Goal: Information Seeking & Learning: Learn about a topic

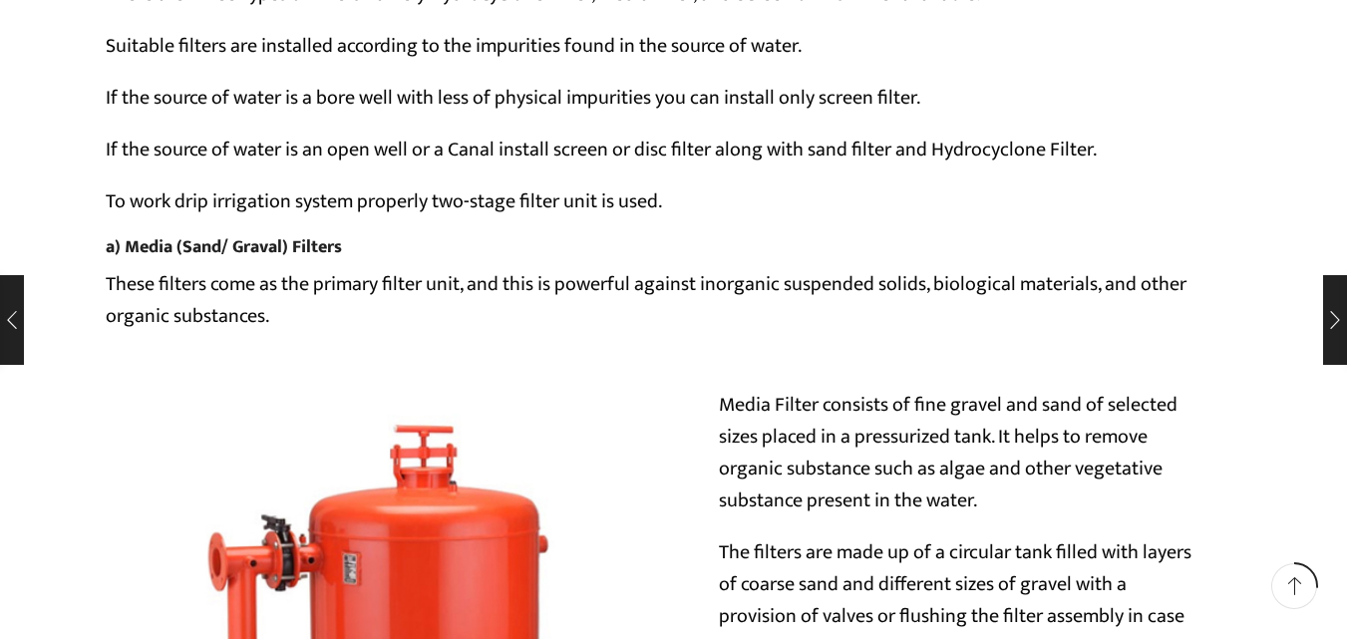
scroll to position [6081, 0]
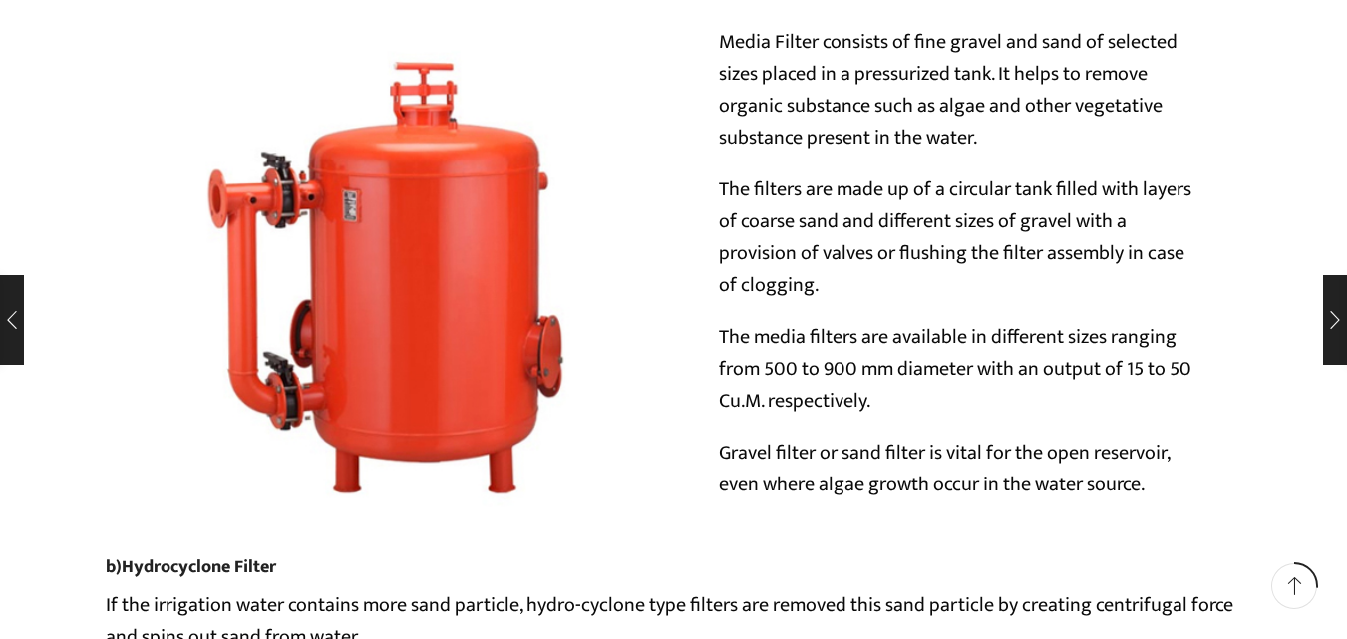
click at [424, 293] on img at bounding box center [390, 273] width 568 height 568
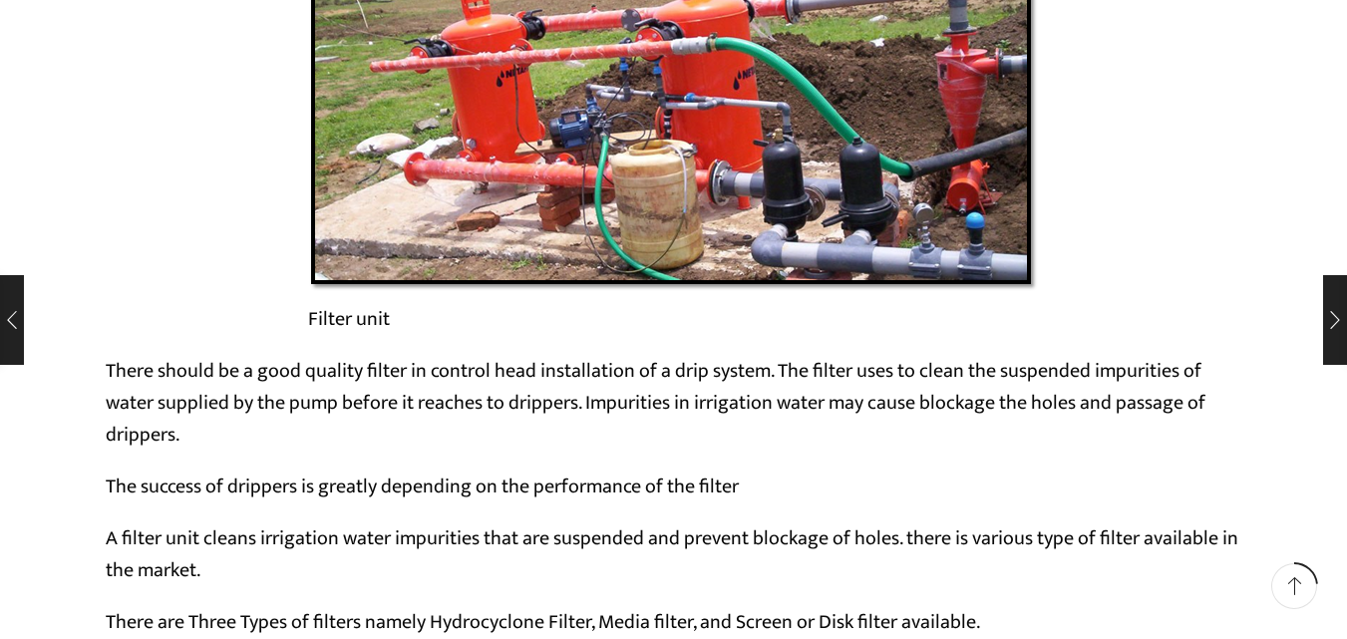
scroll to position [4884, 0]
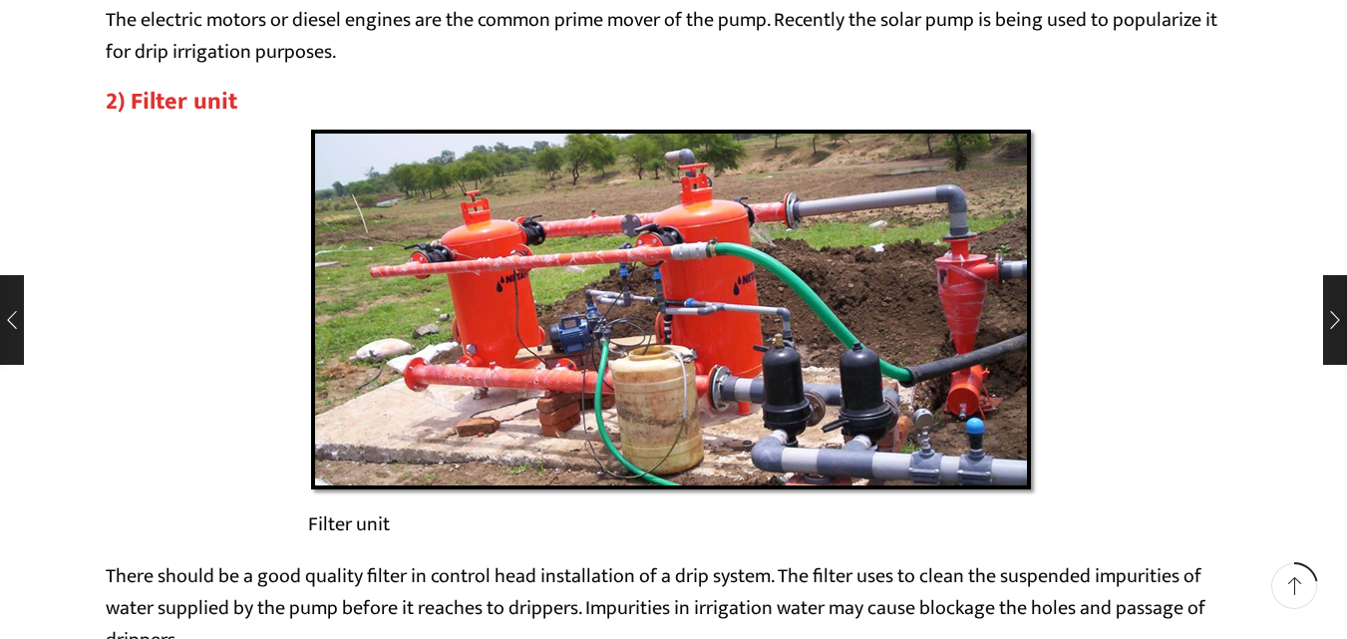
click at [579, 293] on img at bounding box center [674, 313] width 732 height 372
drag, startPoint x: 310, startPoint y: 526, endPoint x: 388, endPoint y: 521, distance: 77.9
click at [388, 521] on figcaption "Filter unit" at bounding box center [674, 524] width 732 height 32
copy figcaption "Filter unit"
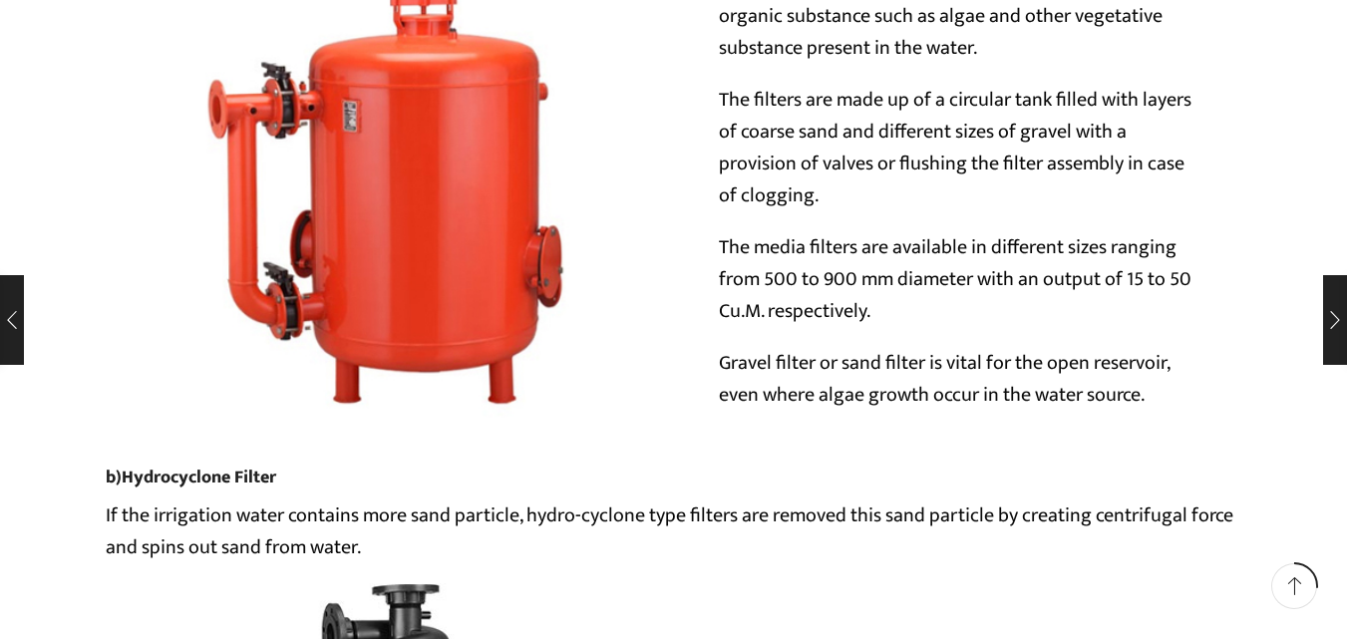
scroll to position [6180, 0]
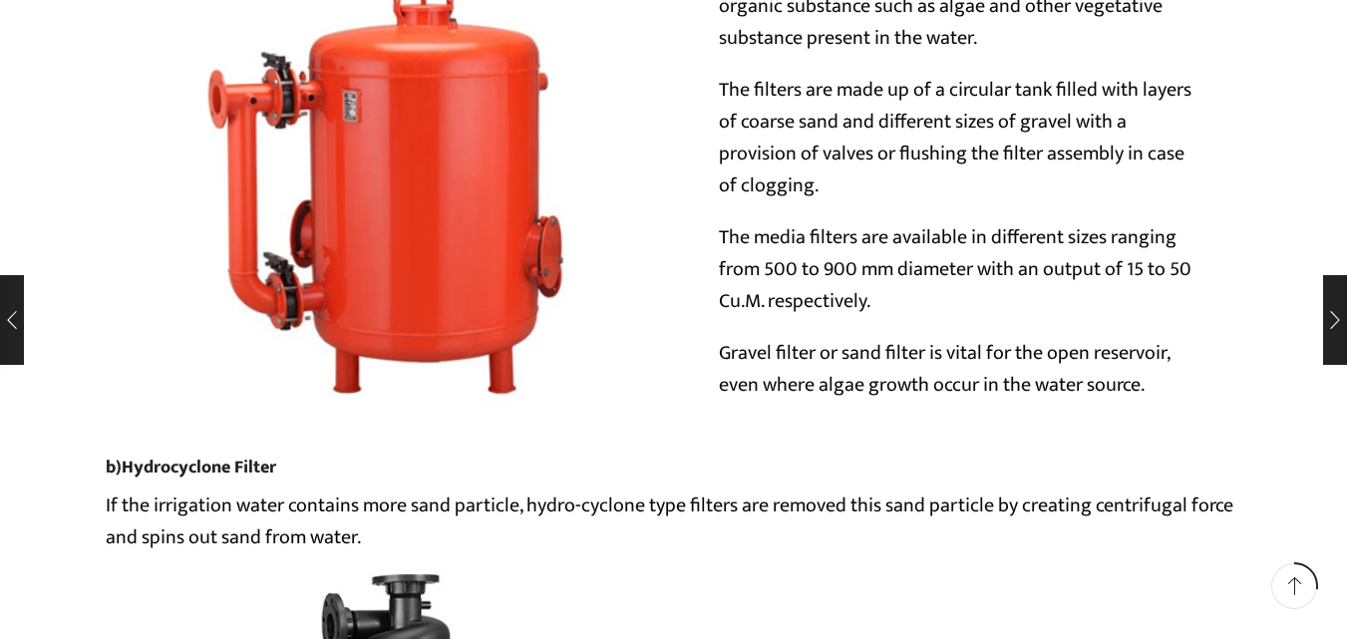
click at [378, 227] on img at bounding box center [390, 173] width 568 height 568
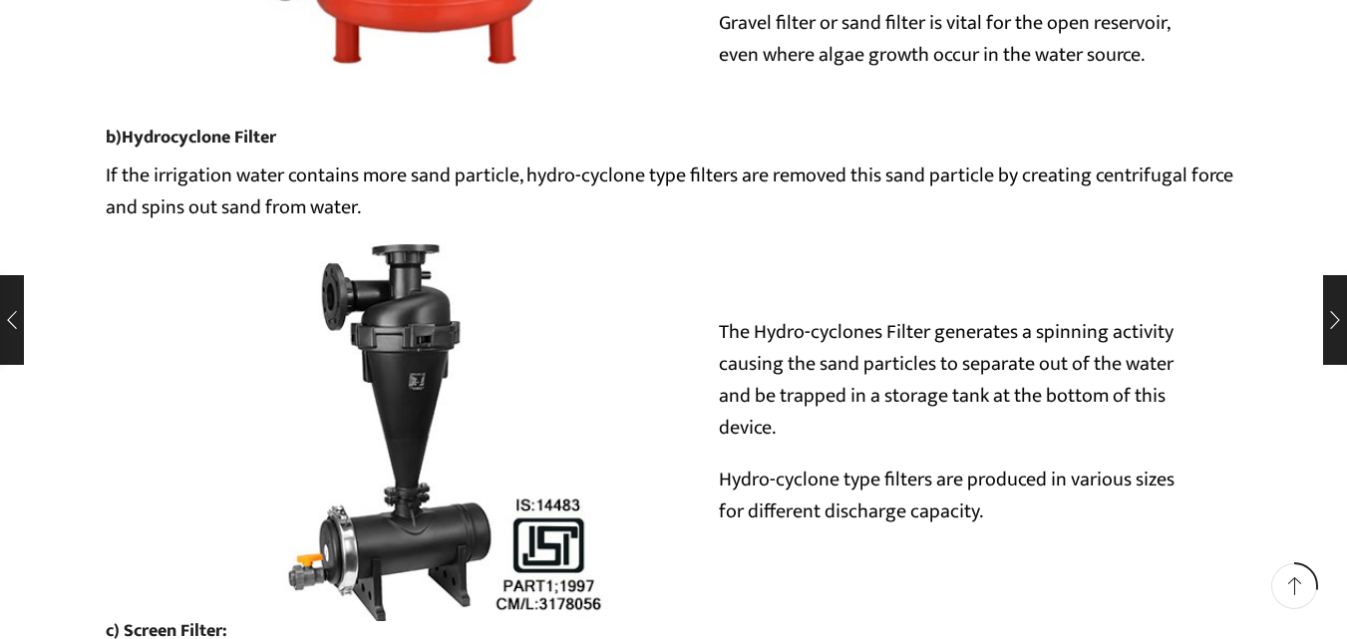
scroll to position [6579, 0]
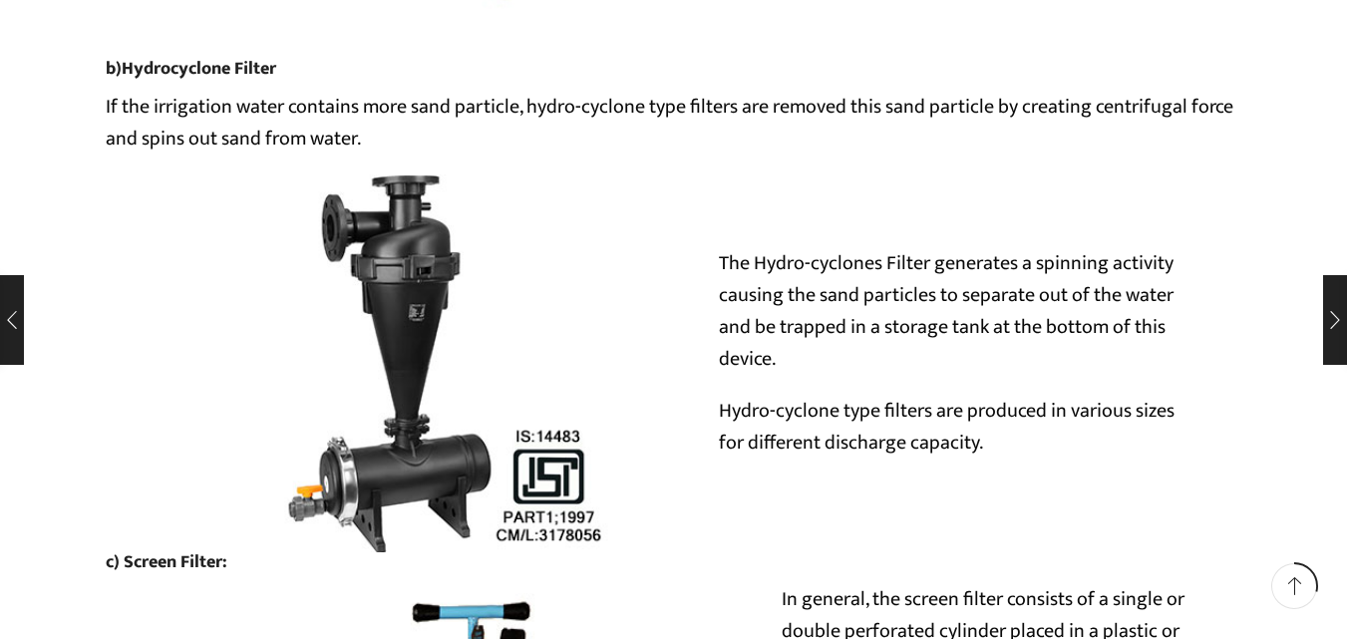
click at [421, 316] on img at bounding box center [390, 363] width 568 height 378
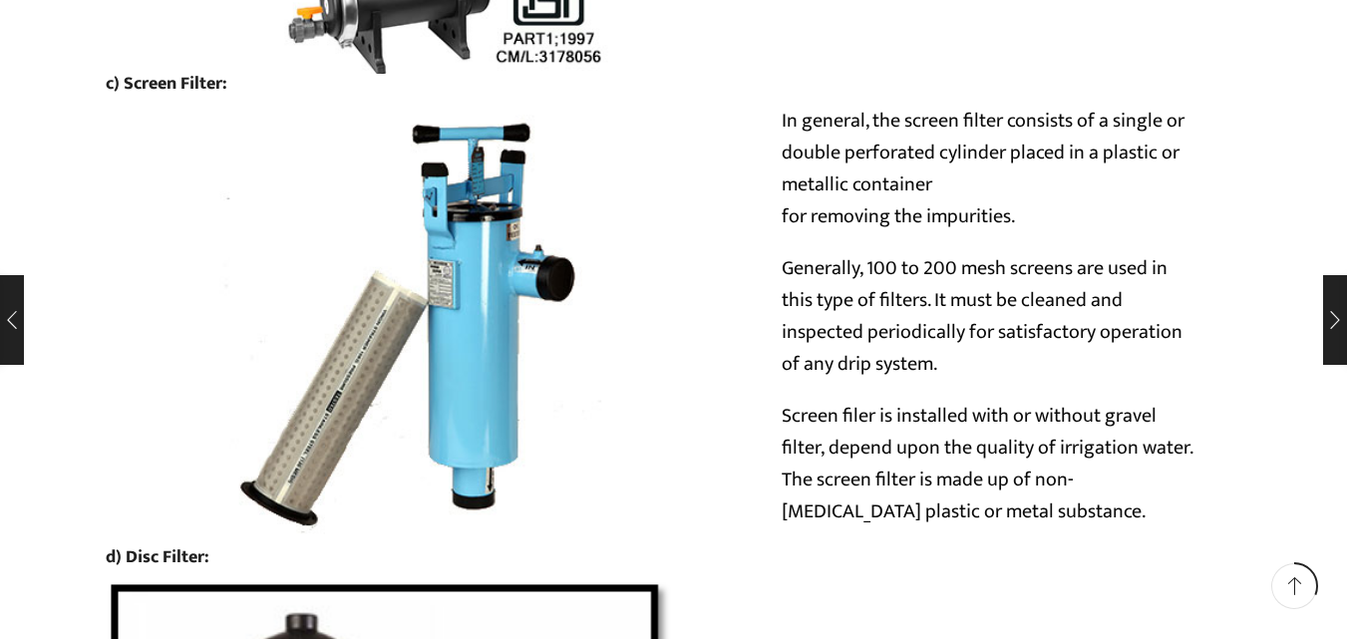
scroll to position [7077, 0]
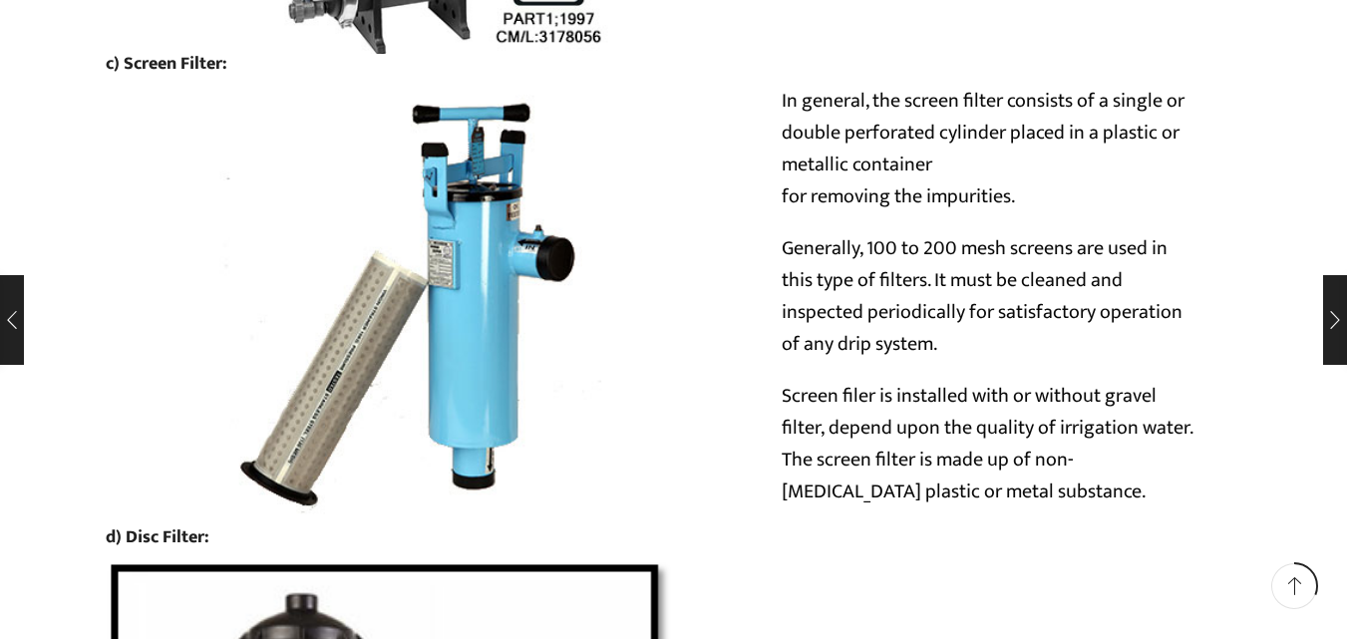
click at [490, 276] on img at bounding box center [424, 306] width 636 height 423
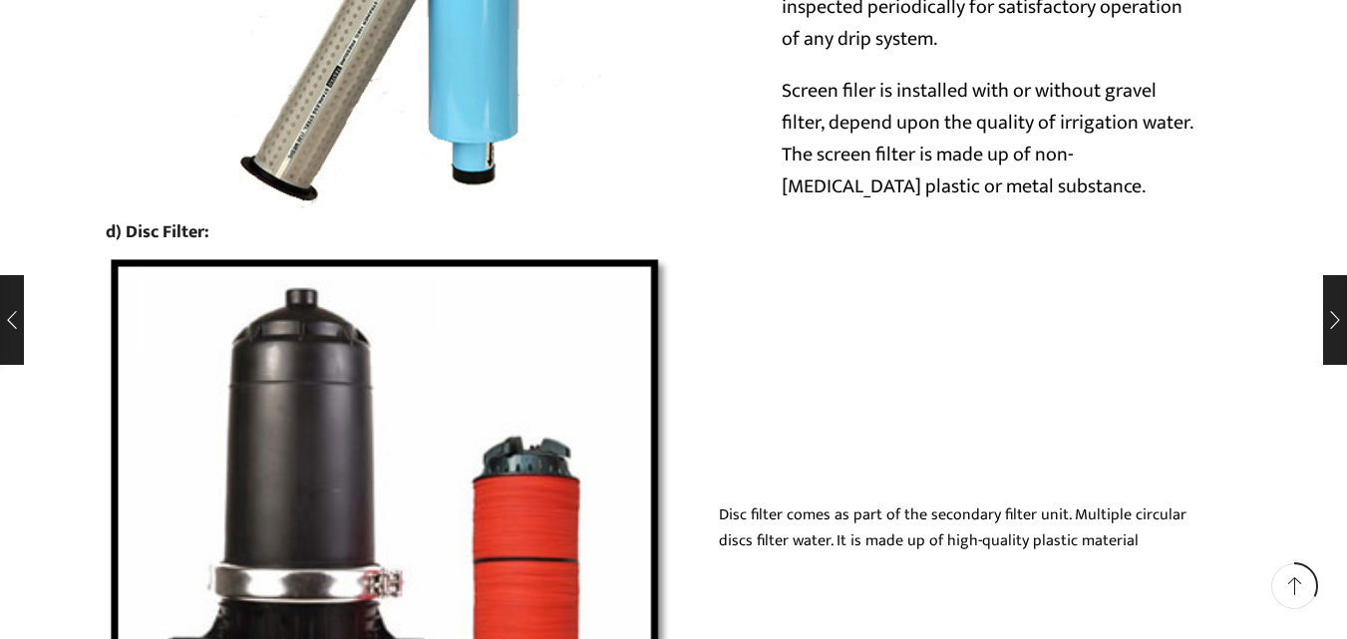
scroll to position [7377, 0]
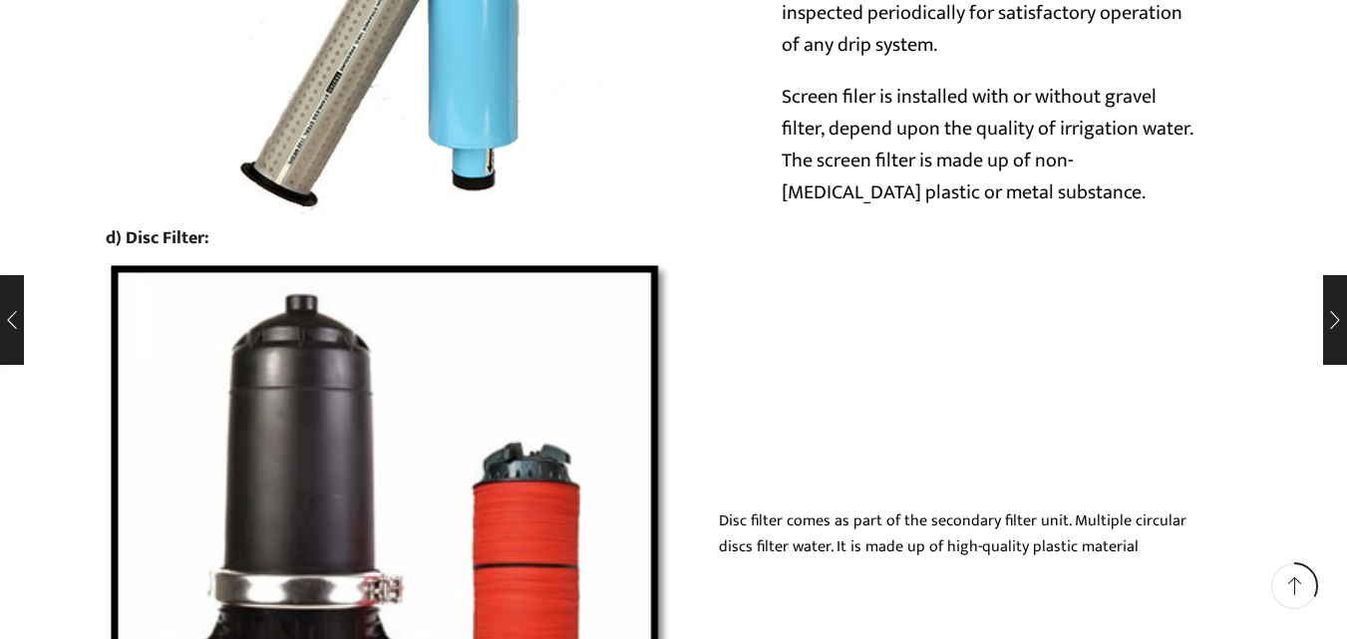
click at [350, 478] on img at bounding box center [390, 544] width 568 height 568
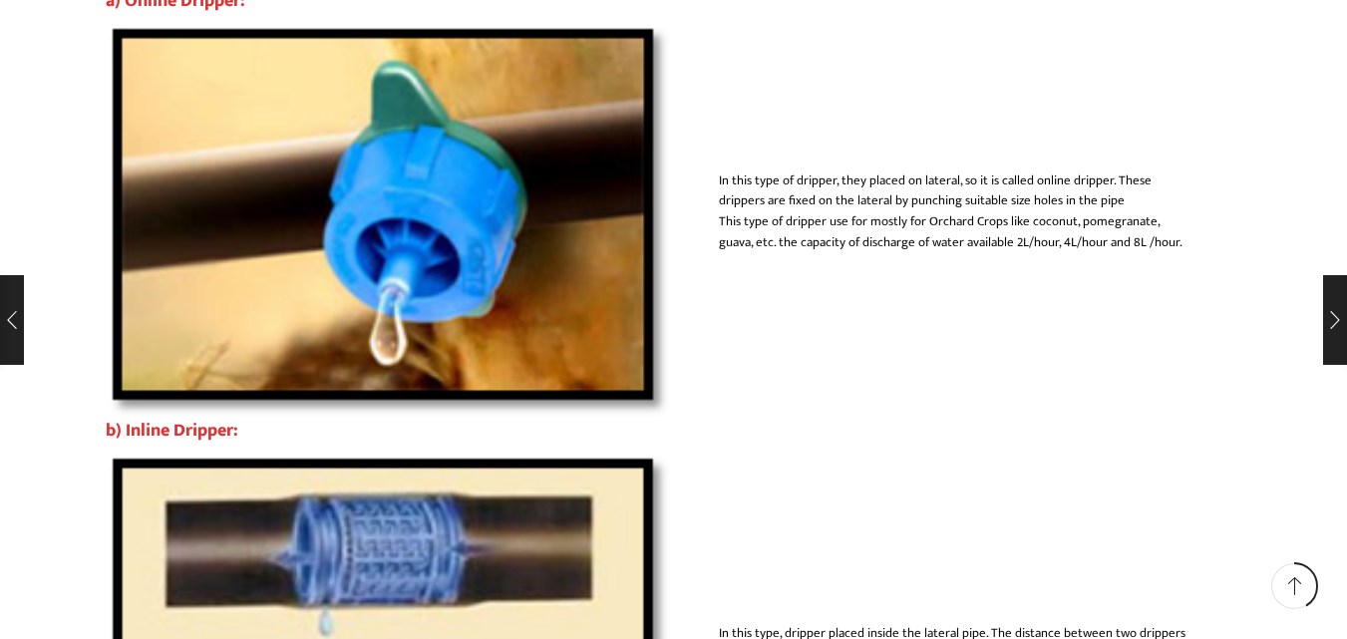
scroll to position [9370, 0]
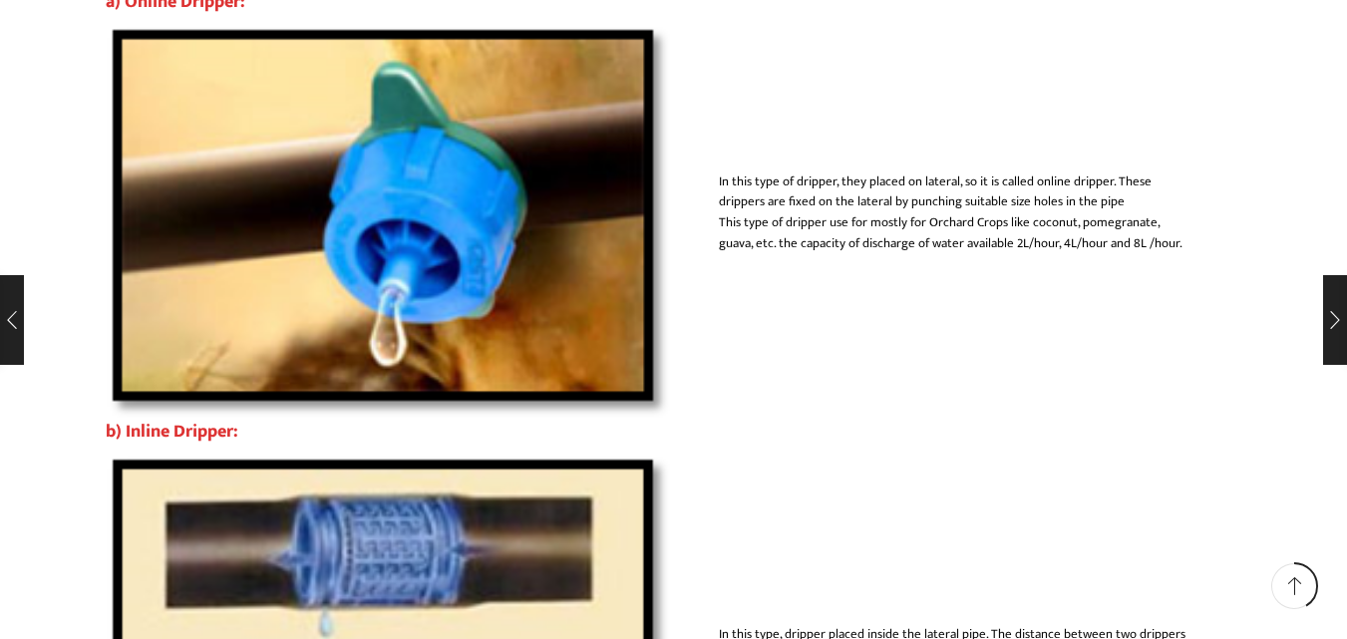
click at [310, 179] on img at bounding box center [390, 222] width 568 height 398
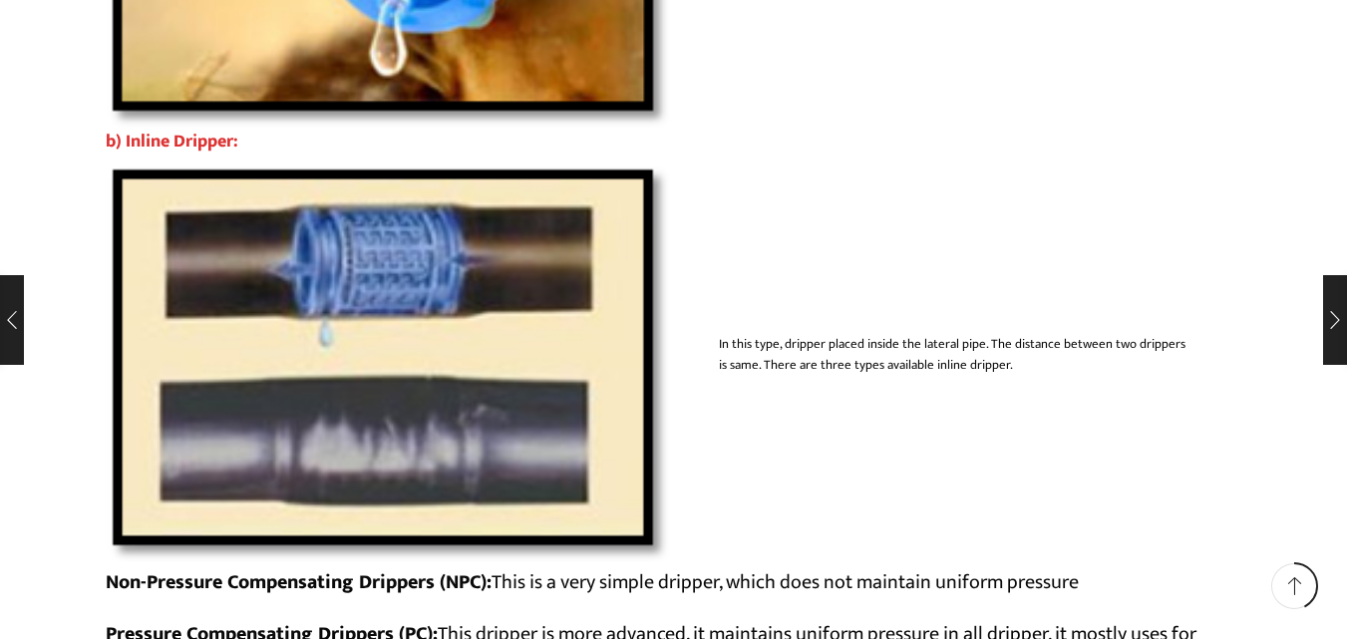
scroll to position [9669, 0]
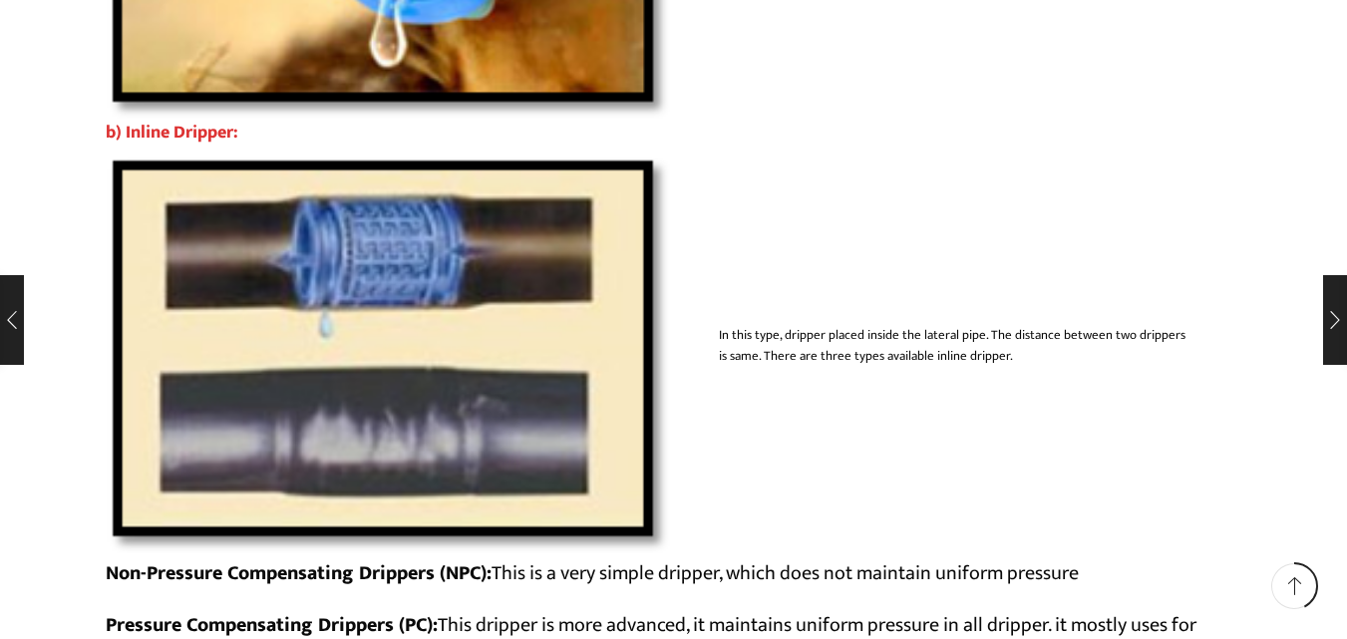
click at [406, 263] on img at bounding box center [390, 355] width 568 height 403
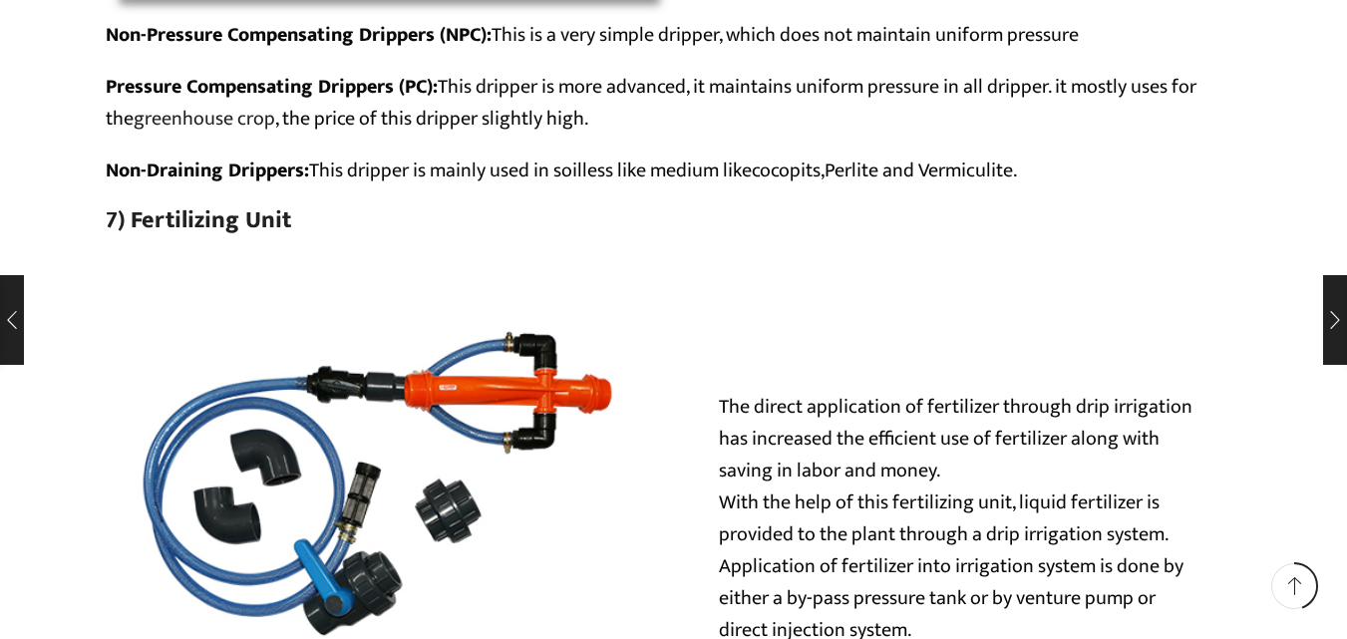
scroll to position [10467, 0]
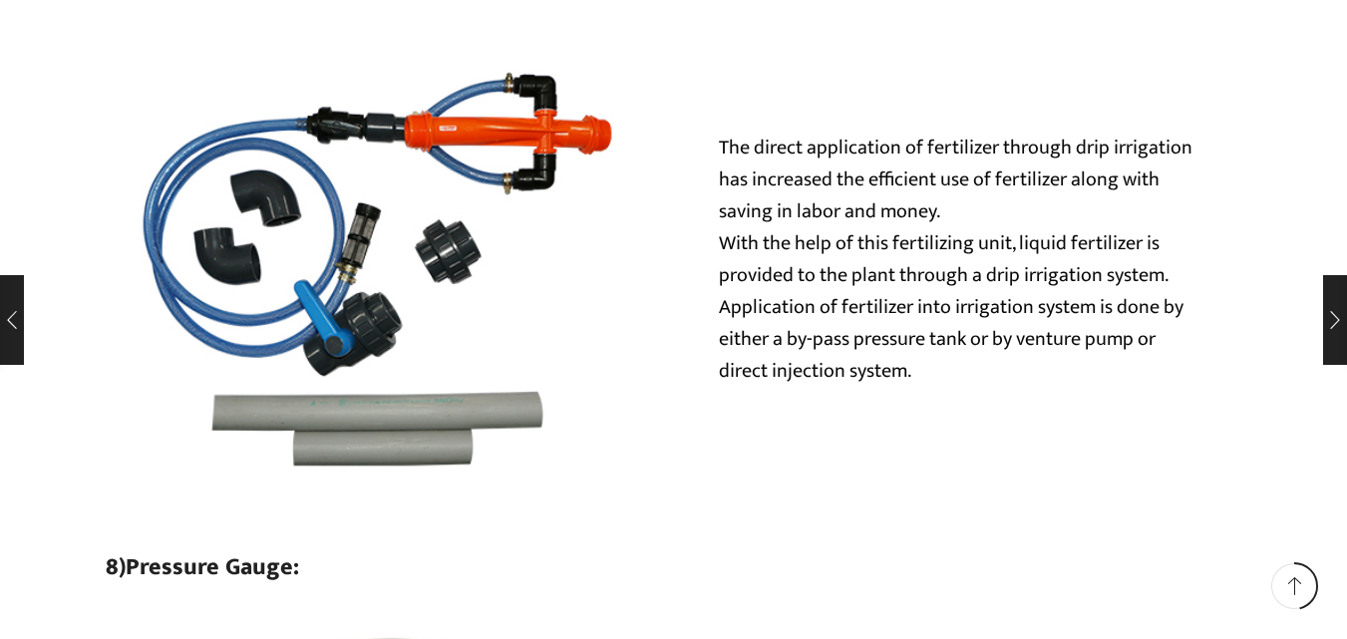
click at [322, 227] on img at bounding box center [390, 269] width 568 height 568
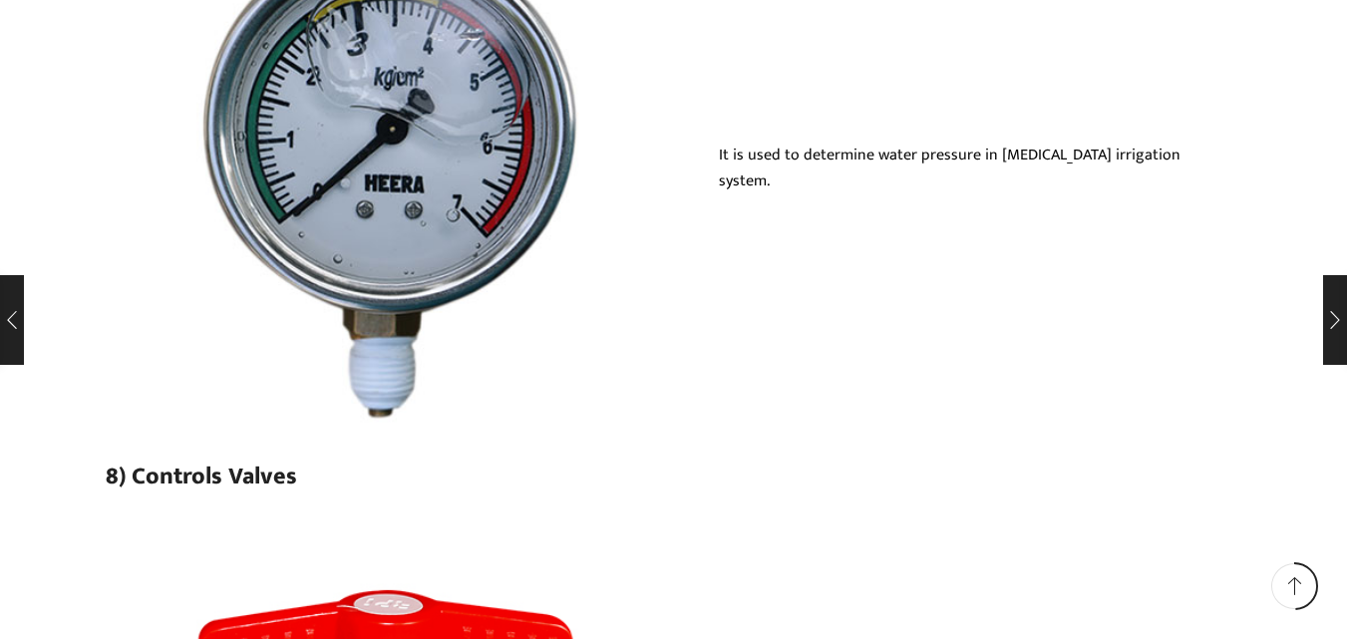
scroll to position [10965, 0]
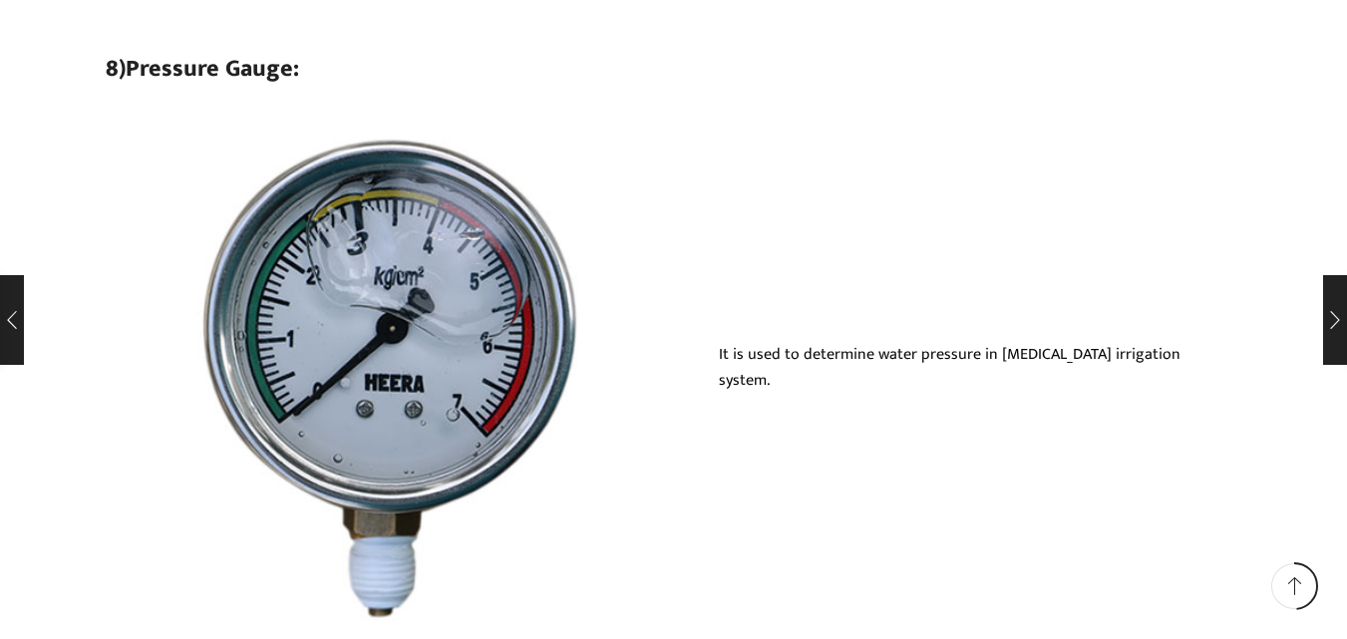
click at [392, 326] on img at bounding box center [390, 378] width 568 height 568
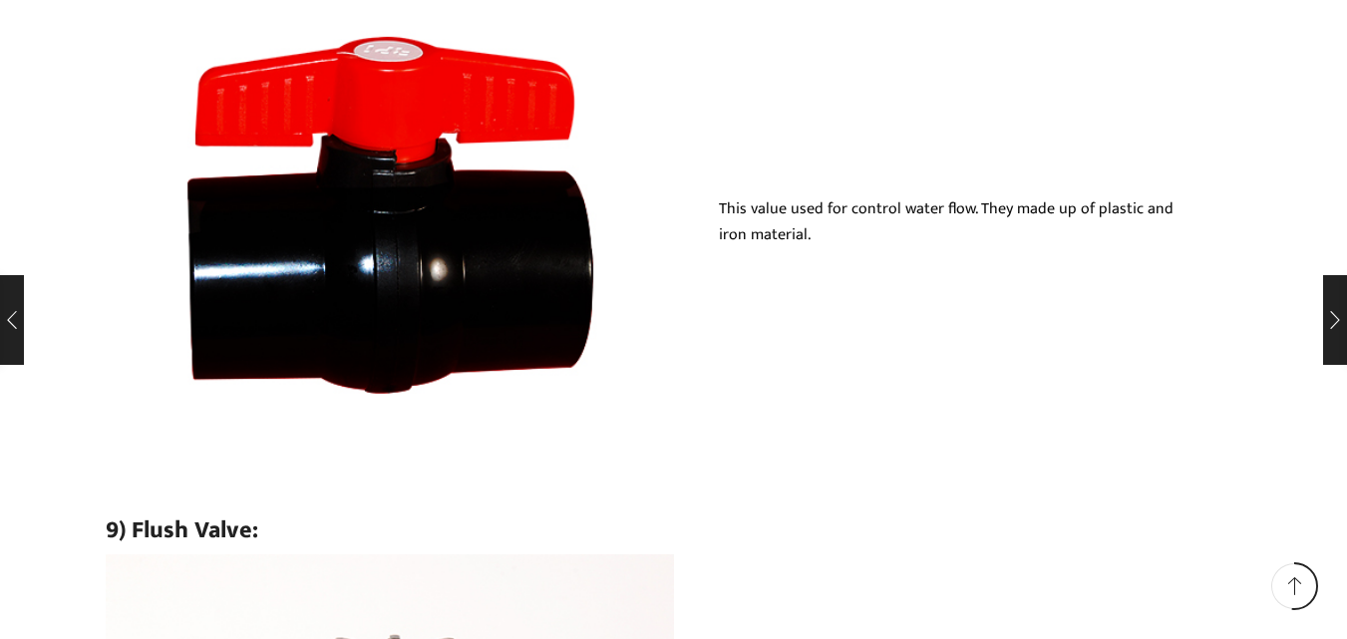
scroll to position [11763, 0]
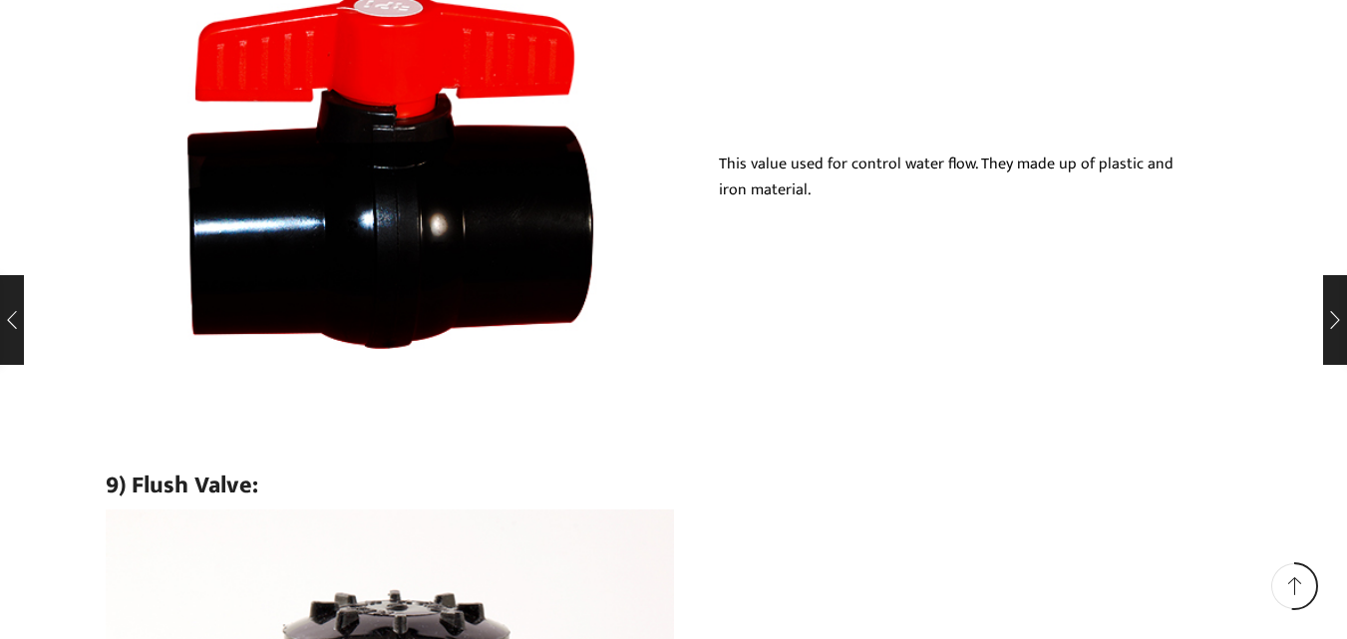
click at [429, 252] on img at bounding box center [390, 187] width 568 height 568
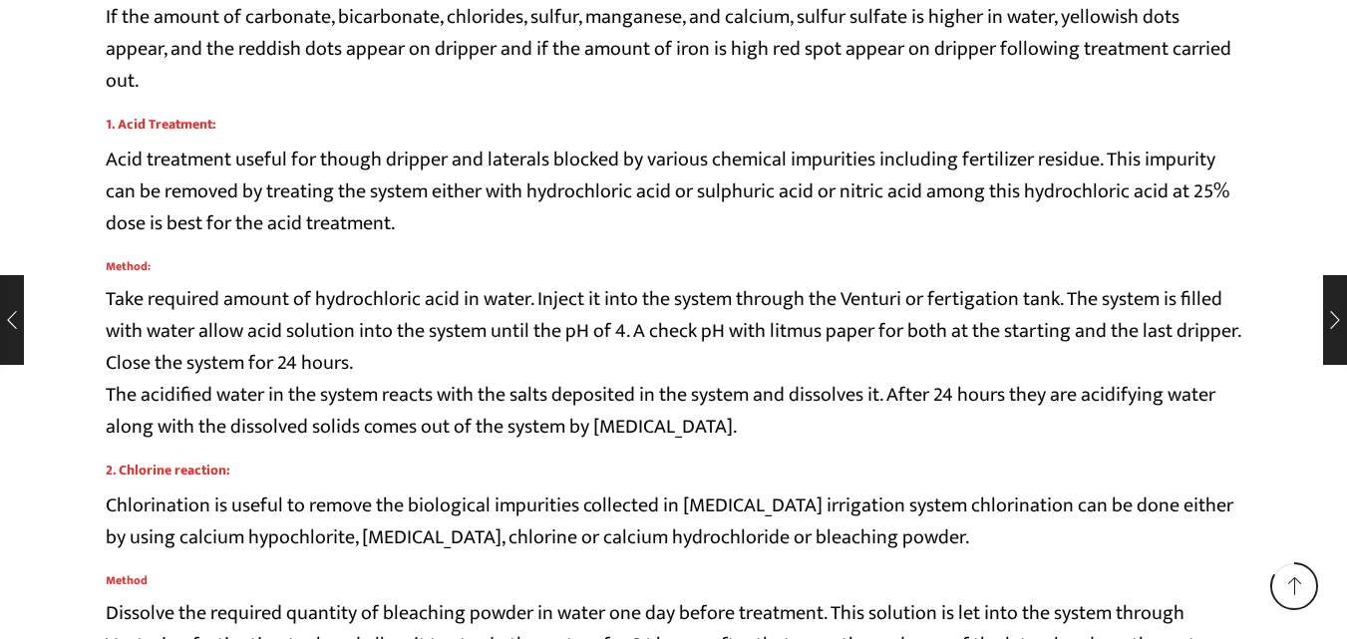
scroll to position [17953, 0]
